Goal: Information Seeking & Learning: Learn about a topic

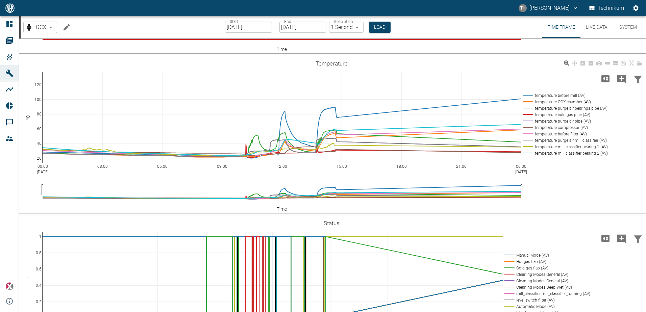
scroll to position [743, 0]
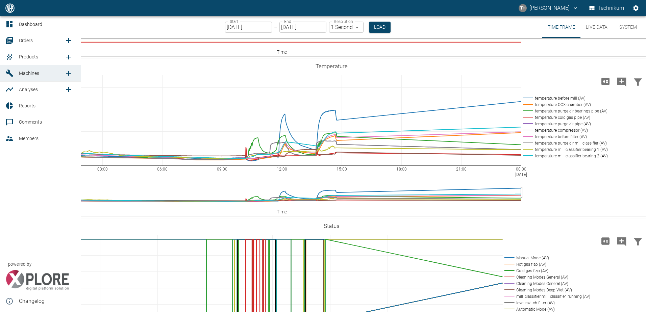
click at [11, 139] on icon at bounding box center [9, 138] width 7 height 5
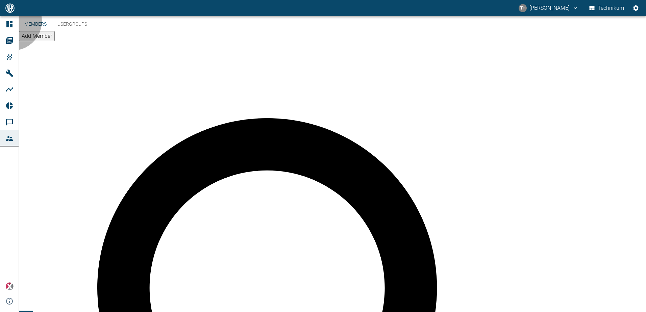
click at [55, 34] on button "Add Member" at bounding box center [37, 36] width 36 height 10
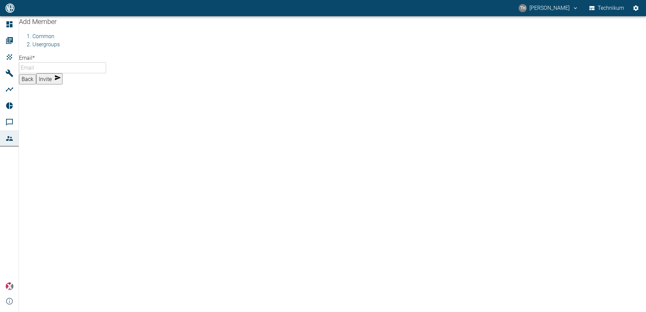
click at [80, 73] on input "Email *" at bounding box center [62, 67] width 87 height 11
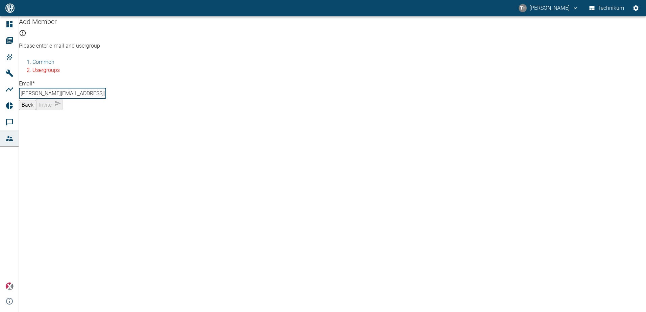
click at [81, 99] on input "alexander.effertz@nauman-esser.com" at bounding box center [62, 93] width 87 height 11
type input "alexander.effertz@neuman-esser.com"
click at [136, 110] on div "Back Invite" at bounding box center [332, 104] width 627 height 11
click at [79, 74] on li "Usergroups" at bounding box center [338, 70] width 613 height 8
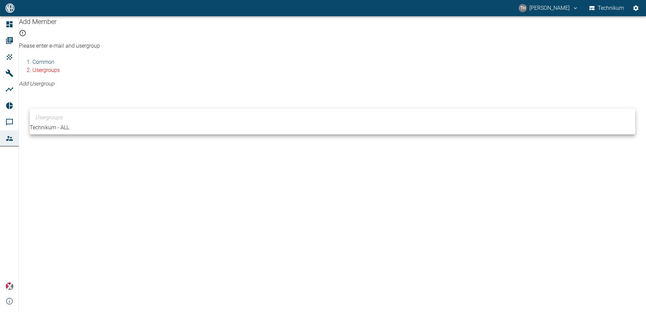
click at [67, 95] on body "TH Thomas Hosten Technikum Dashboard Orders Products Machines Analyses Reports …" at bounding box center [323, 156] width 646 height 312
click at [64, 129] on li "Technikum - ALL" at bounding box center [332, 128] width 605 height 8
type input "[object Object]"
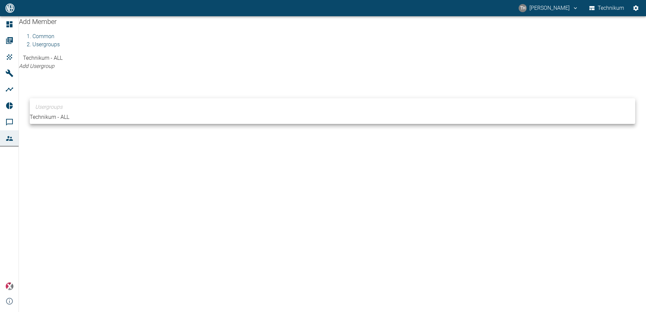
click at [128, 71] on div at bounding box center [323, 156] width 646 height 312
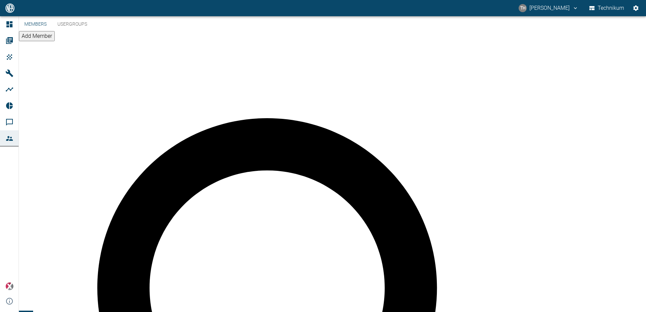
click at [83, 32] on button "Usergroups" at bounding box center [72, 24] width 41 height 16
click at [48, 32] on button "Members" at bounding box center [35, 24] width 33 height 16
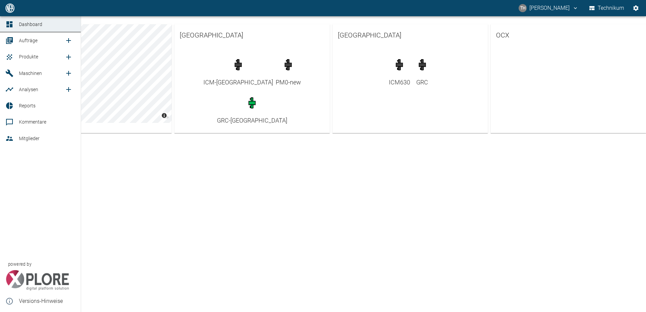
click at [24, 74] on span "Maschinen" at bounding box center [30, 73] width 23 height 5
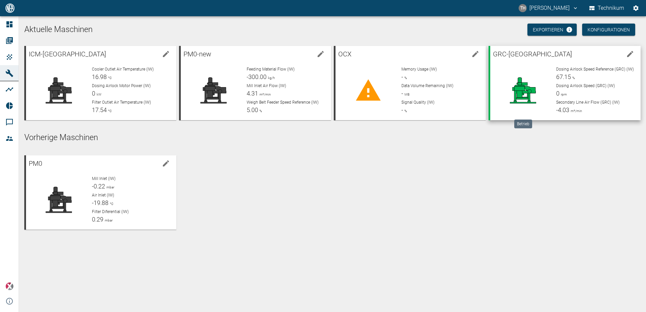
click at [538, 87] on icon at bounding box center [523, 90] width 44 height 27
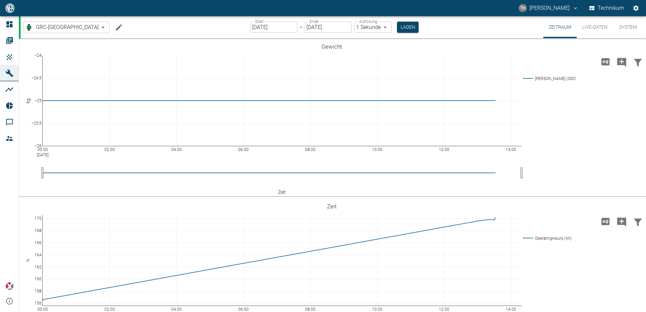
click at [194, 30] on div "GRC-Brazil e3328db1-9470-4f94-bf3d-79674232db5d ​ Start 27.08.2025 Start – Ende…" at bounding box center [333, 27] width 625 height 22
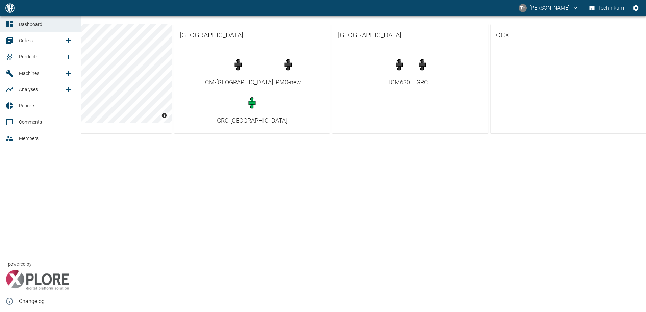
click at [14, 139] on div at bounding box center [10, 138] width 10 height 8
click at [20, 73] on span "Machines" at bounding box center [29, 73] width 20 height 5
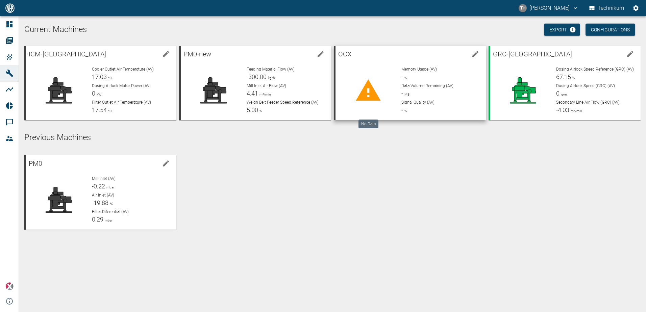
click at [376, 78] on icon at bounding box center [368, 90] width 27 height 27
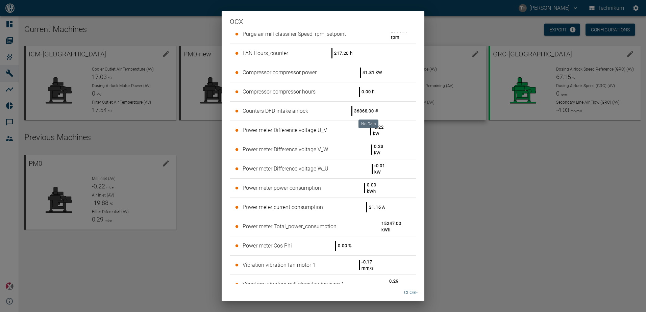
scroll to position [1351, 0]
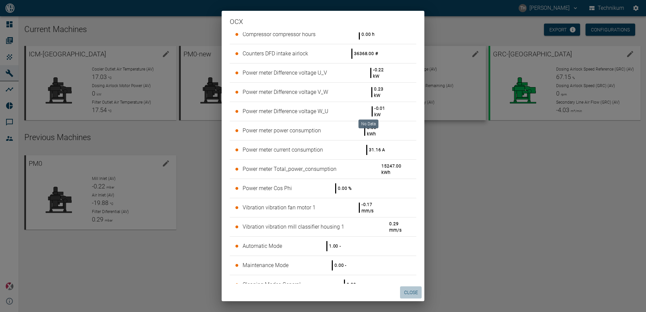
click at [411, 292] on button "Close" at bounding box center [411, 292] width 22 height 12
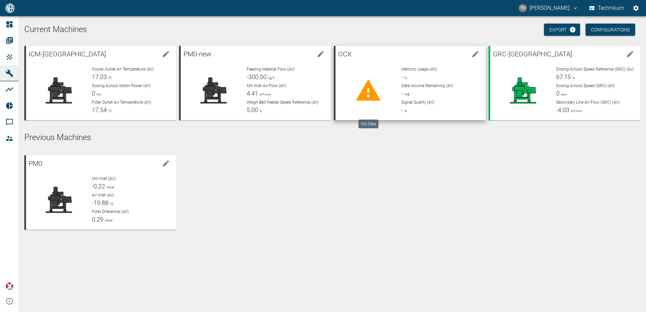
click at [463, 220] on div "PM0 Mill Inlet (AV) -0.22 mbar Air Inlet (AV) -19.88 °C Filter Diferential (AV)…" at bounding box center [331, 191] width 619 height 77
click at [425, 71] on span "Memory Usage (AV)" at bounding box center [418, 69] width 35 height 5
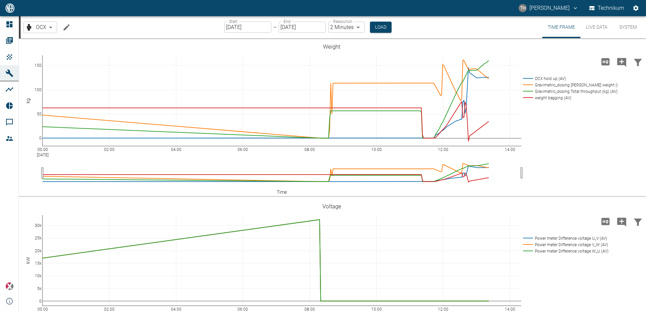
click at [358, 28] on body "TH [PERSON_NAME] Technikum Dashboard Orders Products Machines Analyses Reports …" at bounding box center [323, 156] width 646 height 312
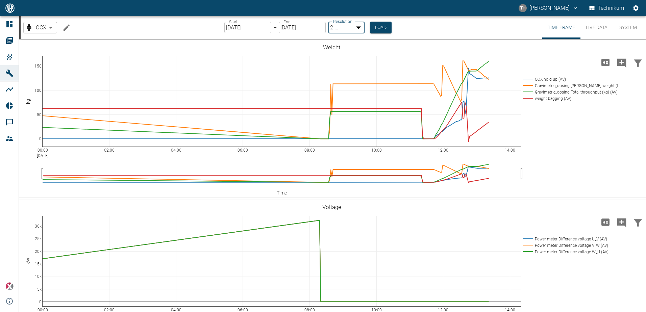
type input "1sec"
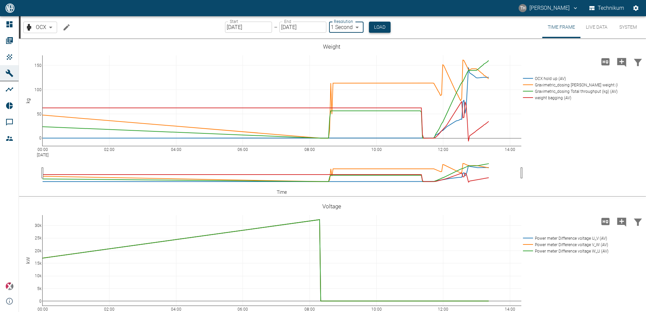
click at [381, 29] on button "Load" at bounding box center [380, 27] width 22 height 11
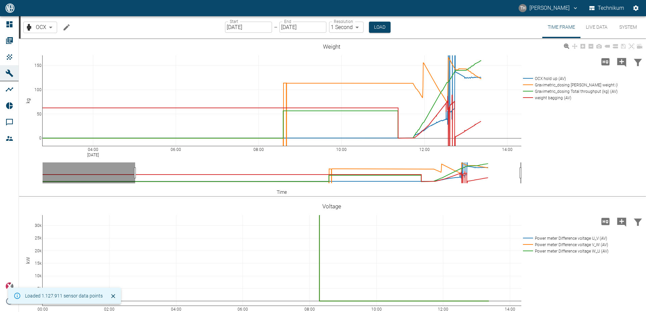
drag, startPoint x: 128, startPoint y: 172, endPoint x: 204, endPoint y: 174, distance: 75.4
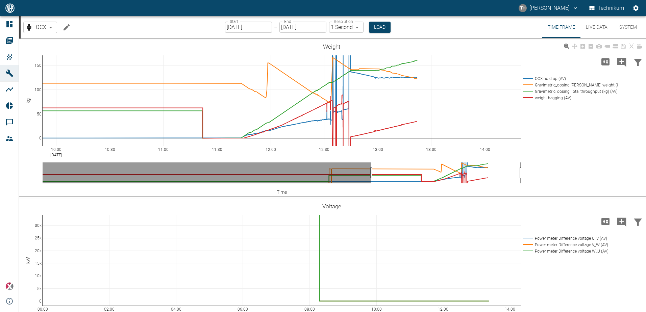
drag, startPoint x: 192, startPoint y: 172, endPoint x: 401, endPoint y: 170, distance: 209.8
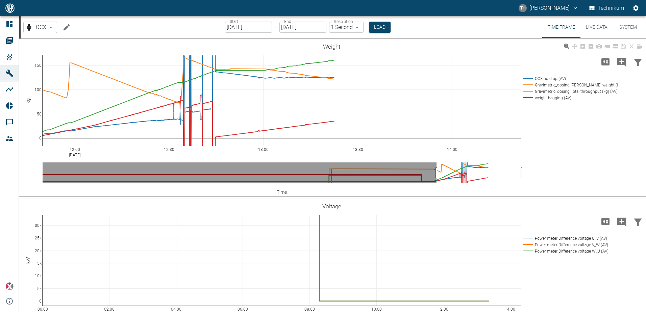
drag, startPoint x: 378, startPoint y: 176, endPoint x: 451, endPoint y: 174, distance: 72.3
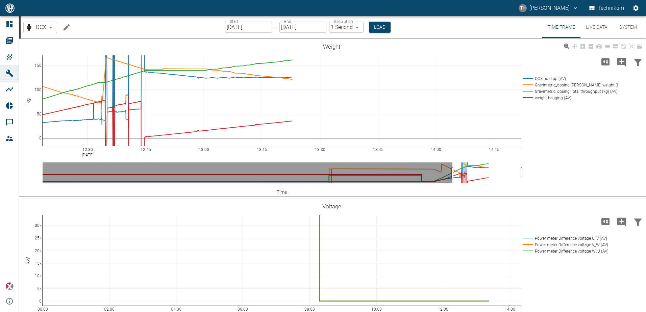
drag, startPoint x: 436, startPoint y: 172, endPoint x: 465, endPoint y: 173, distance: 28.0
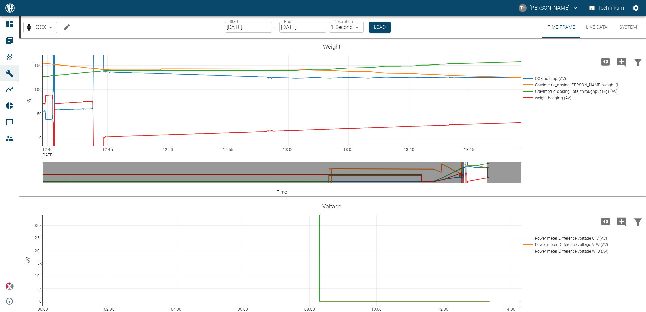
drag, startPoint x: 521, startPoint y: 173, endPoint x: 486, endPoint y: 172, distance: 34.8
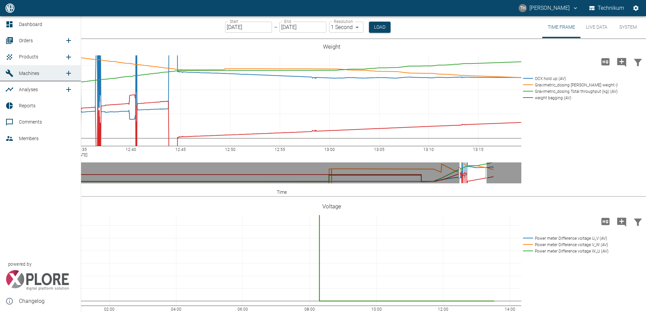
click at [15, 75] on div at bounding box center [10, 73] width 10 height 8
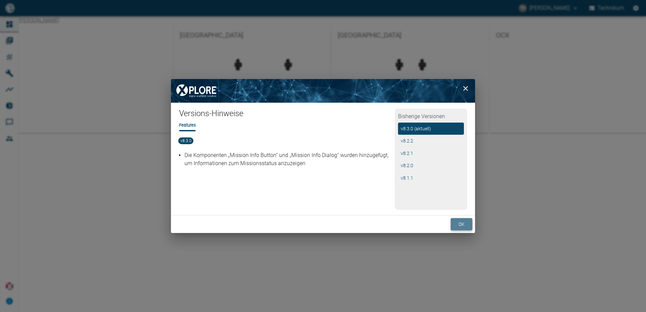
click at [457, 226] on button "ok" at bounding box center [462, 224] width 22 height 12
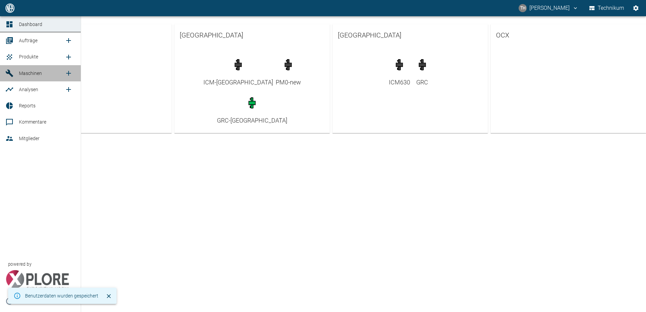
click at [10, 72] on icon at bounding box center [9, 73] width 8 height 8
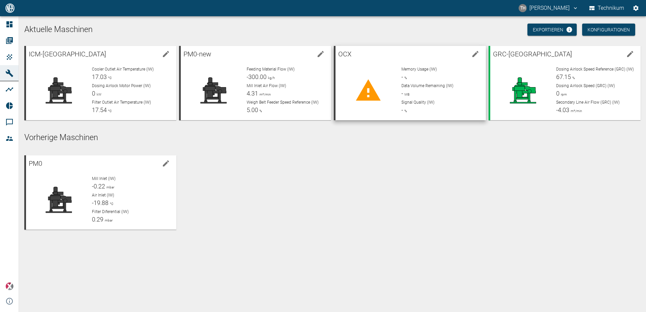
click at [402, 77] on span "-" at bounding box center [402, 76] width 2 height 7
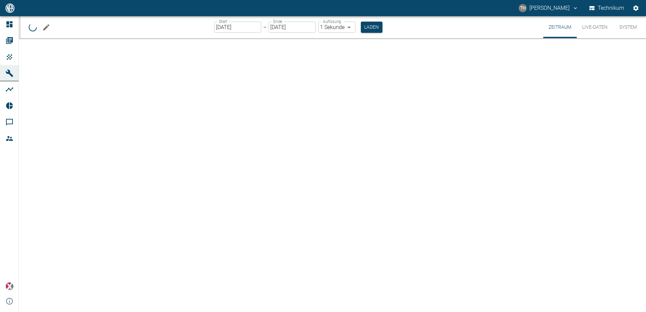
type input "2min"
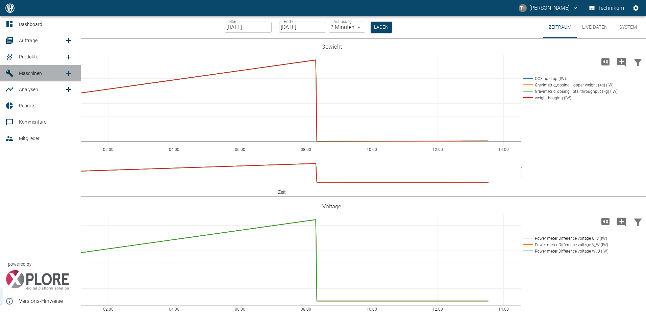
click at [7, 73] on icon at bounding box center [9, 73] width 7 height 7
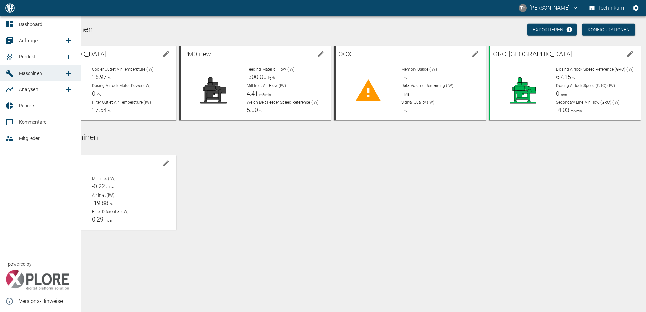
click at [28, 90] on span "Analysen" at bounding box center [28, 89] width 19 height 5
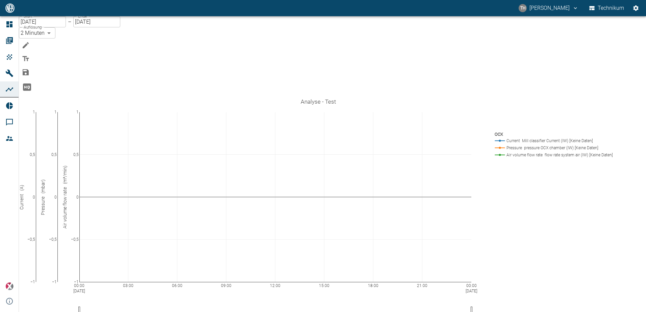
click at [56, 27] on input "13.08.2025" at bounding box center [42, 21] width 47 height 11
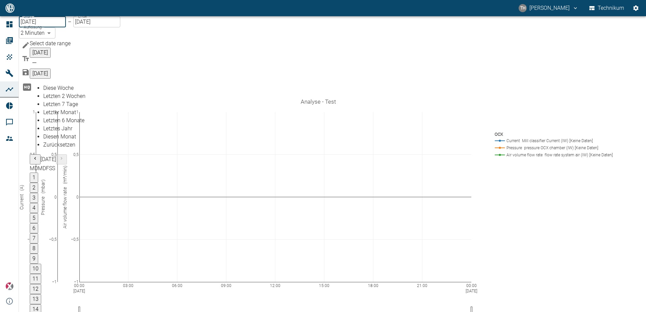
click at [120, 32] on div "Start 13.08.2025 Start – Ende 13.08.2025 Ende Auflösung 2 Minuten 2min Auflösung" at bounding box center [69, 47] width 101 height 63
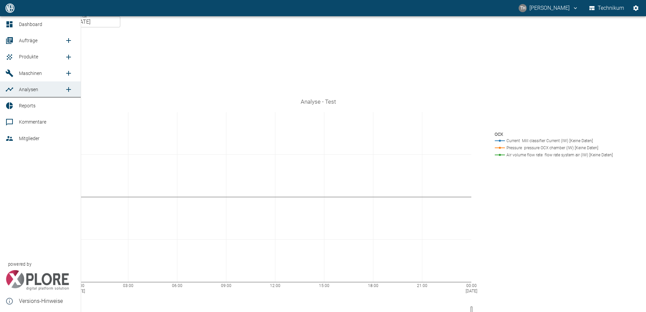
click at [13, 71] on icon at bounding box center [9, 73] width 8 height 8
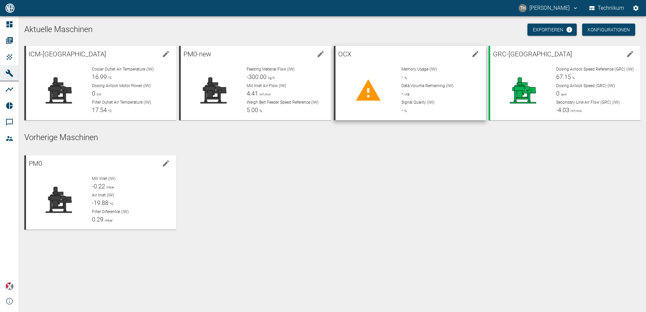
click at [412, 74] on div "Memory Usage (IW) - %" at bounding box center [440, 73] width 79 height 15
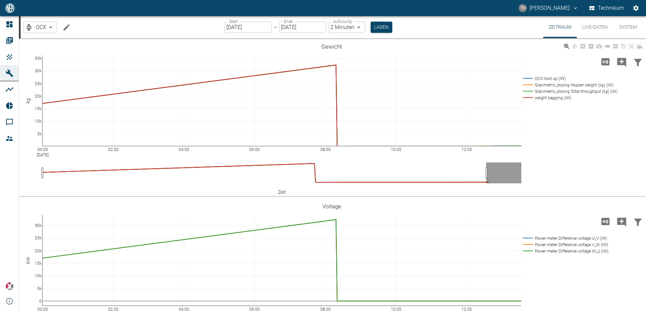
drag, startPoint x: 37, startPoint y: 78, endPoint x: 37, endPoint y: 83, distance: 5.7
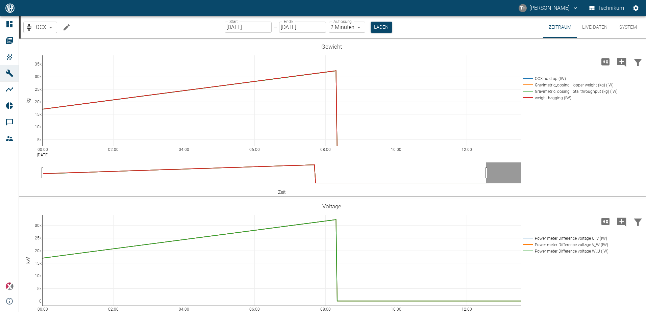
drag, startPoint x: 40, startPoint y: 67, endPoint x: 38, endPoint y: 72, distance: 5.2
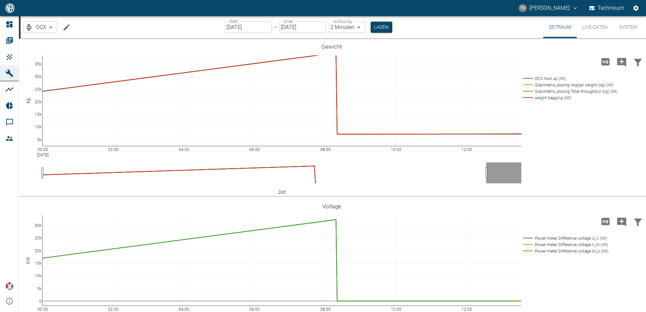
drag, startPoint x: 39, startPoint y: 65, endPoint x: 41, endPoint y: 47, distance: 18.0
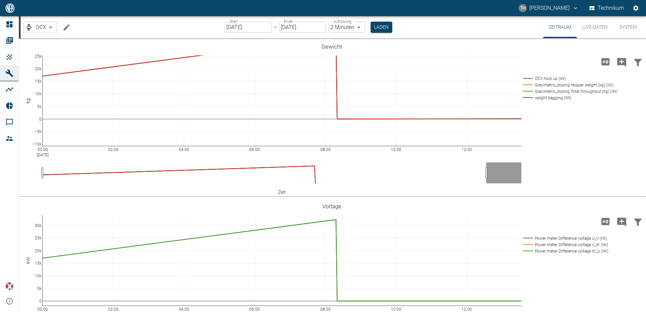
drag, startPoint x: 39, startPoint y: 66, endPoint x: 40, endPoint y: 32, distance: 34.2
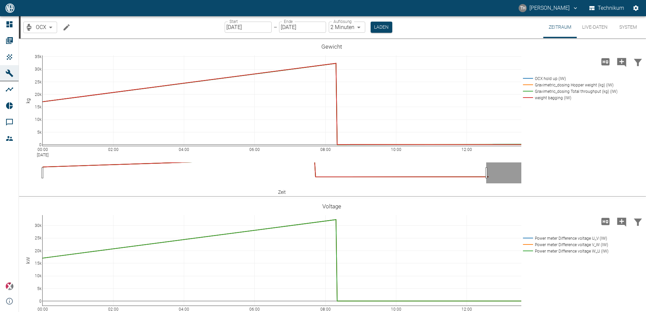
drag, startPoint x: 41, startPoint y: 69, endPoint x: 38, endPoint y: 96, distance: 26.8
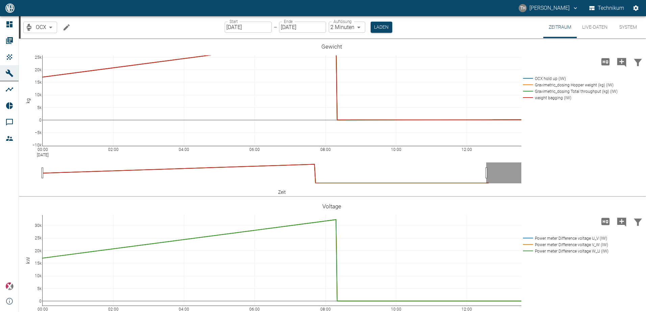
drag, startPoint x: 38, startPoint y: 126, endPoint x: 37, endPoint y: 99, distance: 26.7
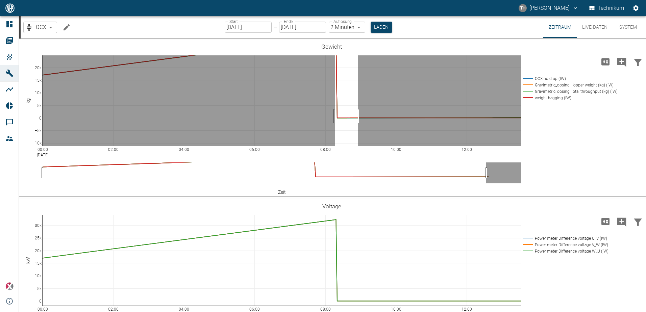
drag, startPoint x: 335, startPoint y: 116, endPoint x: 359, endPoint y: 121, distance: 24.5
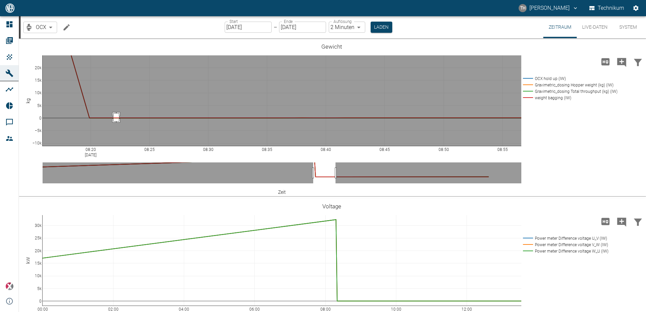
drag, startPoint x: 114, startPoint y: 114, endPoint x: 119, endPoint y: 121, distance: 9.5
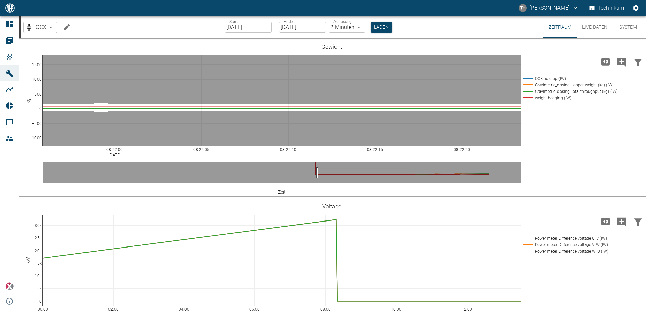
drag, startPoint x: 101, startPoint y: 104, endPoint x: 101, endPoint y: 111, distance: 6.8
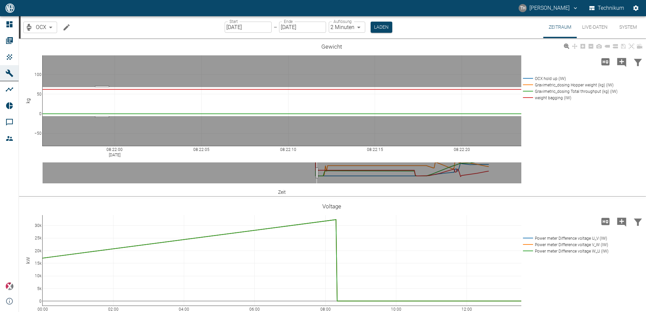
drag, startPoint x: 102, startPoint y: 87, endPoint x: 106, endPoint y: 115, distance: 28.3
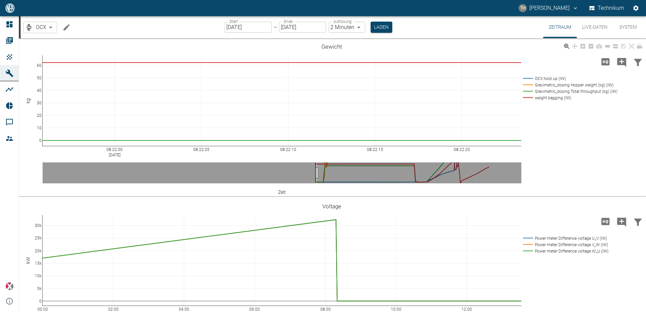
click at [555, 99] on rect at bounding box center [568, 98] width 94 height 6
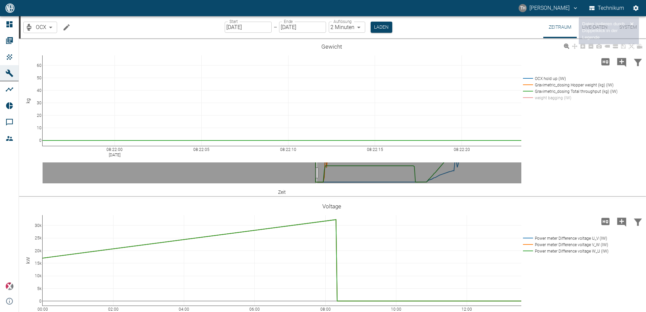
click at [550, 85] on rect at bounding box center [568, 85] width 94 height 6
click at [550, 78] on rect at bounding box center [568, 78] width 94 height 6
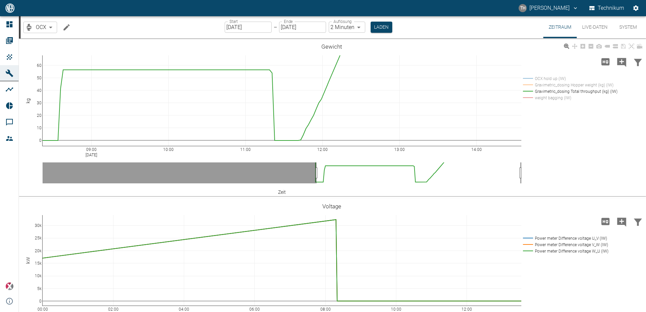
drag, startPoint x: 318, startPoint y: 172, endPoint x: 330, endPoint y: 175, distance: 12.6
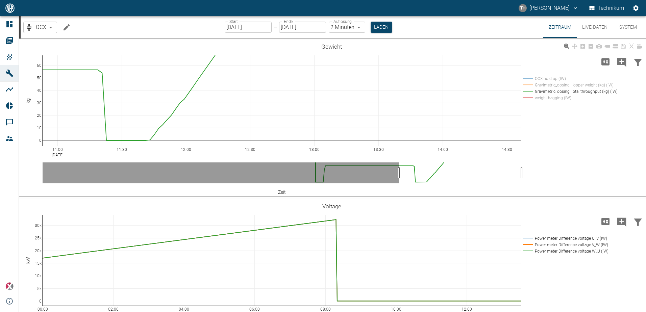
drag, startPoint x: 317, startPoint y: 174, endPoint x: 401, endPoint y: 172, distance: 83.5
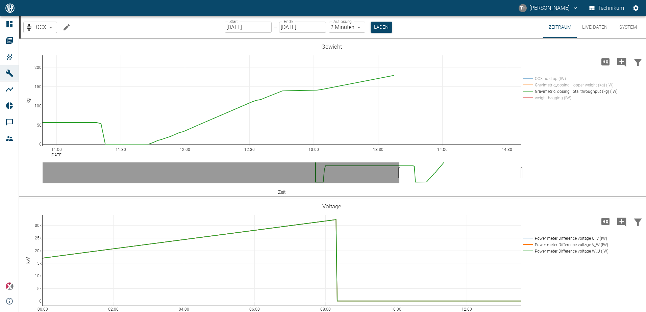
drag, startPoint x: 40, startPoint y: 60, endPoint x: 40, endPoint y: 123, distance: 62.8
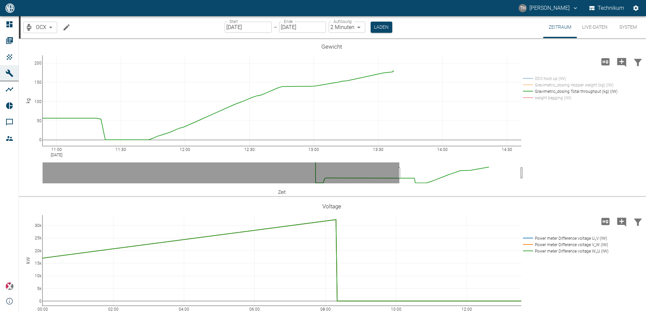
drag, startPoint x: 37, startPoint y: 65, endPoint x: 39, endPoint y: 61, distance: 4.8
click at [571, 84] on rect at bounding box center [568, 85] width 94 height 6
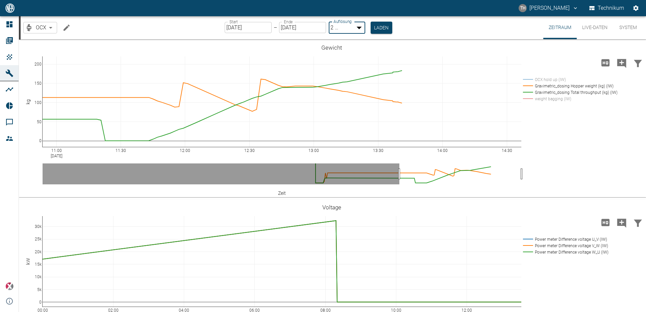
click at [359, 28] on body "TH Thomas Hosten Technikum Dashboard Aufträge Produkte Maschinen Analysen Repor…" at bounding box center [323, 156] width 646 height 312
type input "1sec"
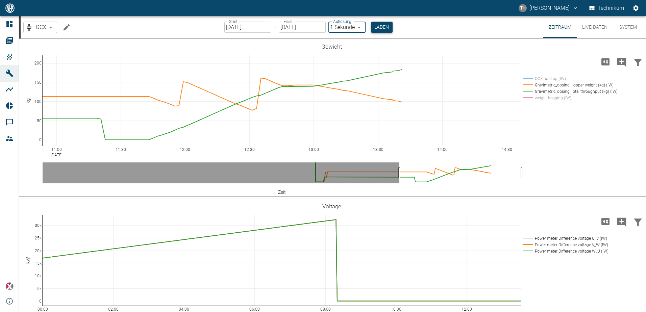
click at [381, 26] on button "Laden" at bounding box center [382, 27] width 22 height 11
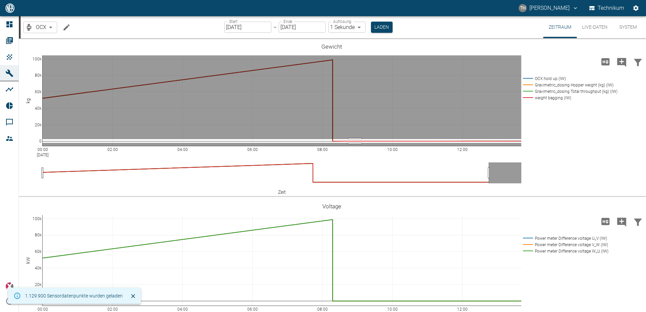
drag, startPoint x: 355, startPoint y: 139, endPoint x: 355, endPoint y: 143, distance: 3.7
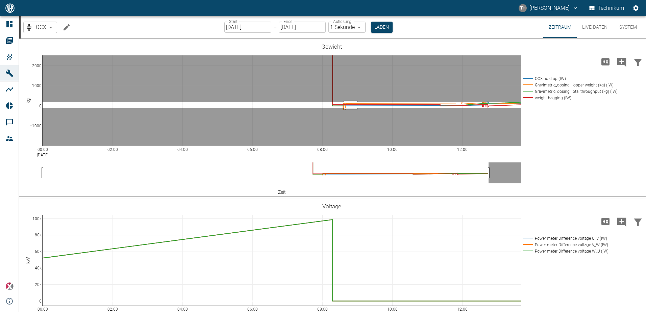
drag, startPoint x: 351, startPoint y: 102, endPoint x: 351, endPoint y: 108, distance: 6.1
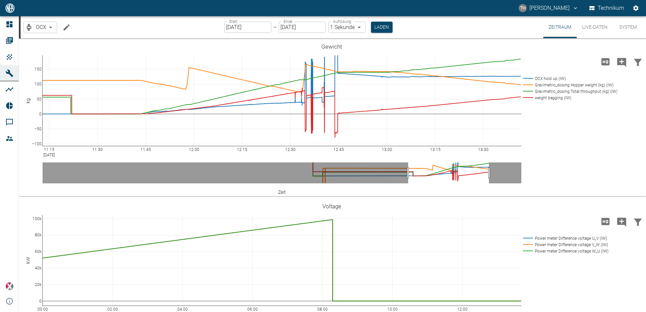
drag, startPoint x: 44, startPoint y: 176, endPoint x: 410, endPoint y: 170, distance: 365.6
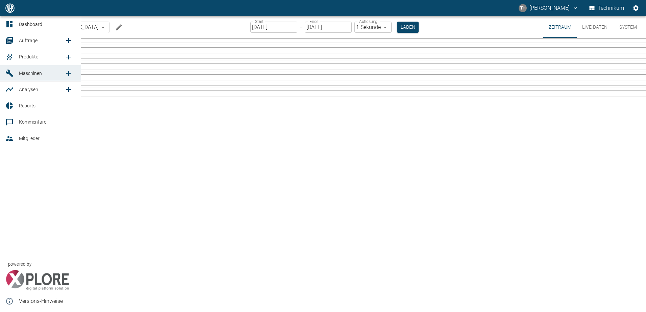
click at [8, 72] on icon at bounding box center [9, 73] width 7 height 7
